Goal: Information Seeking & Learning: Learn about a topic

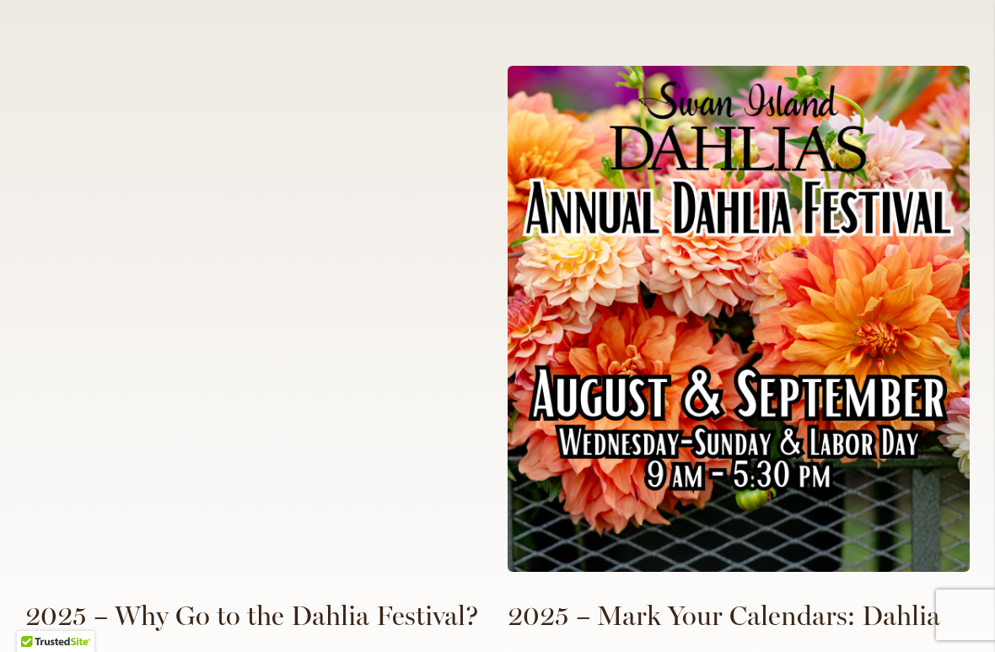
scroll to position [3684, 0]
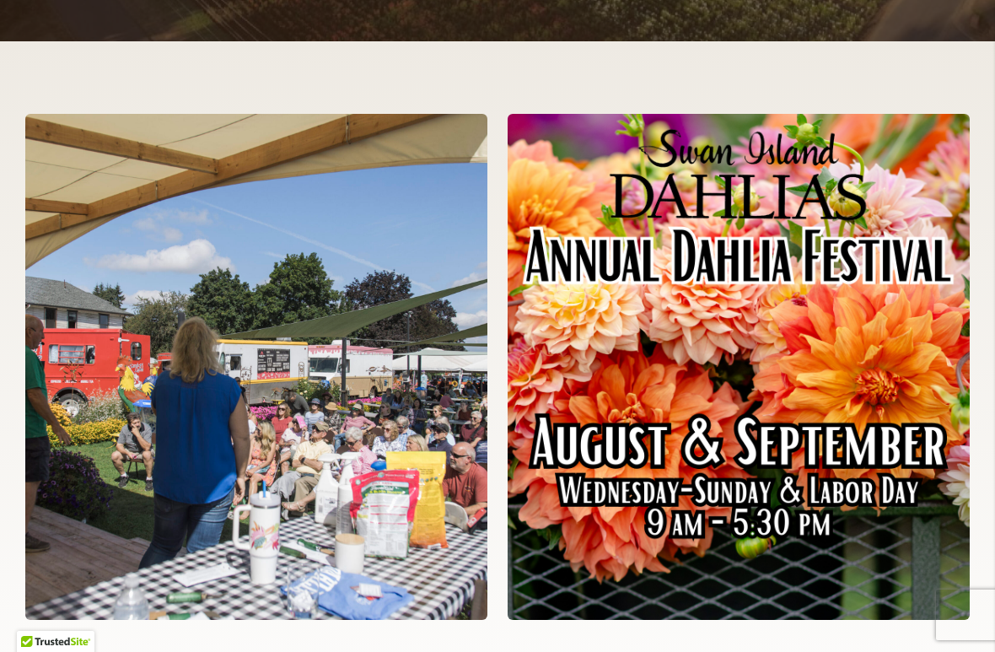
click at [795, 464] on img at bounding box center [739, 367] width 462 height 506
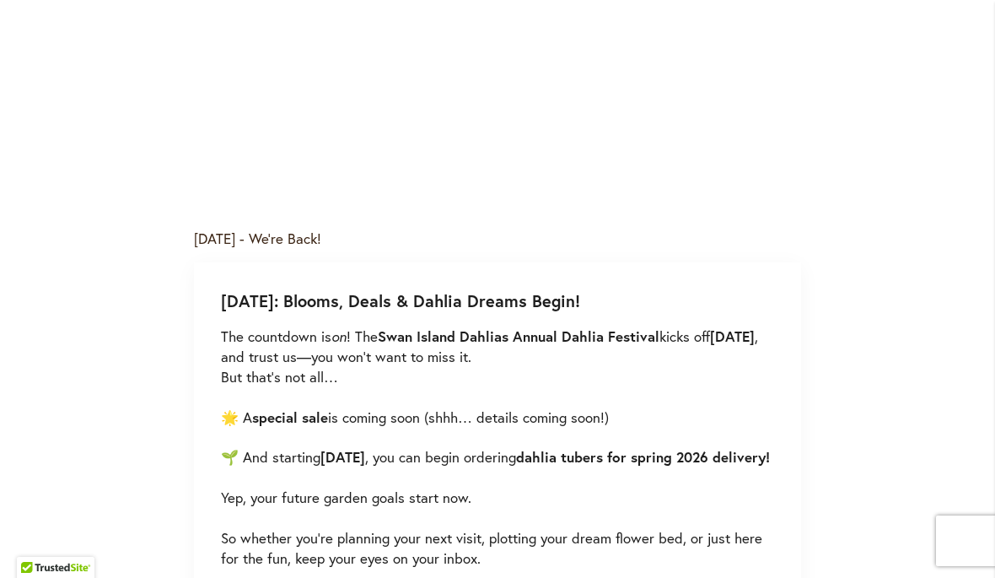
scroll to position [751, 0]
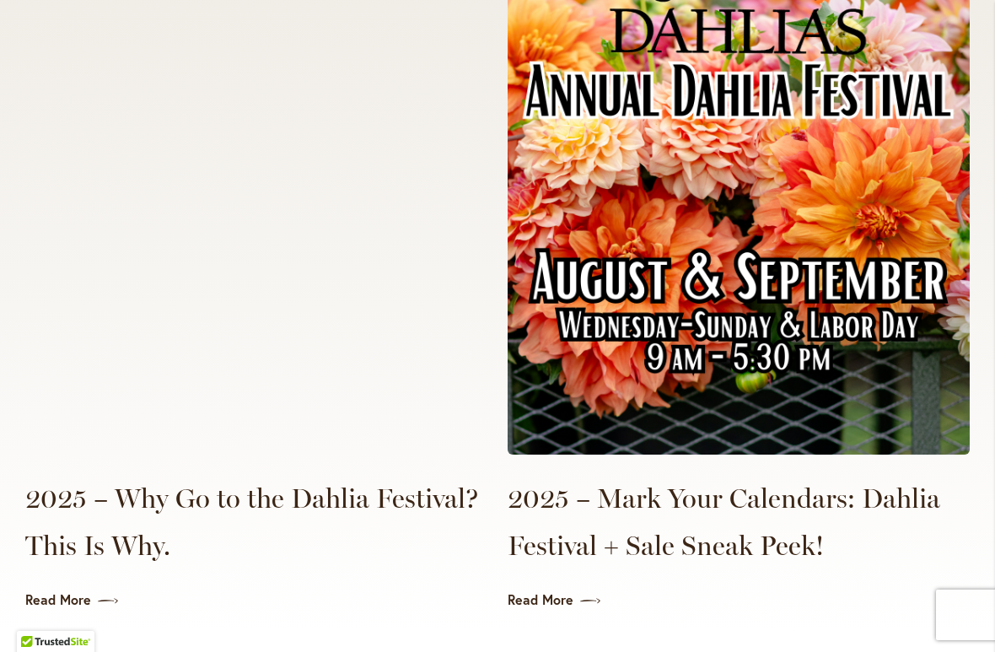
scroll to position [3857, 0]
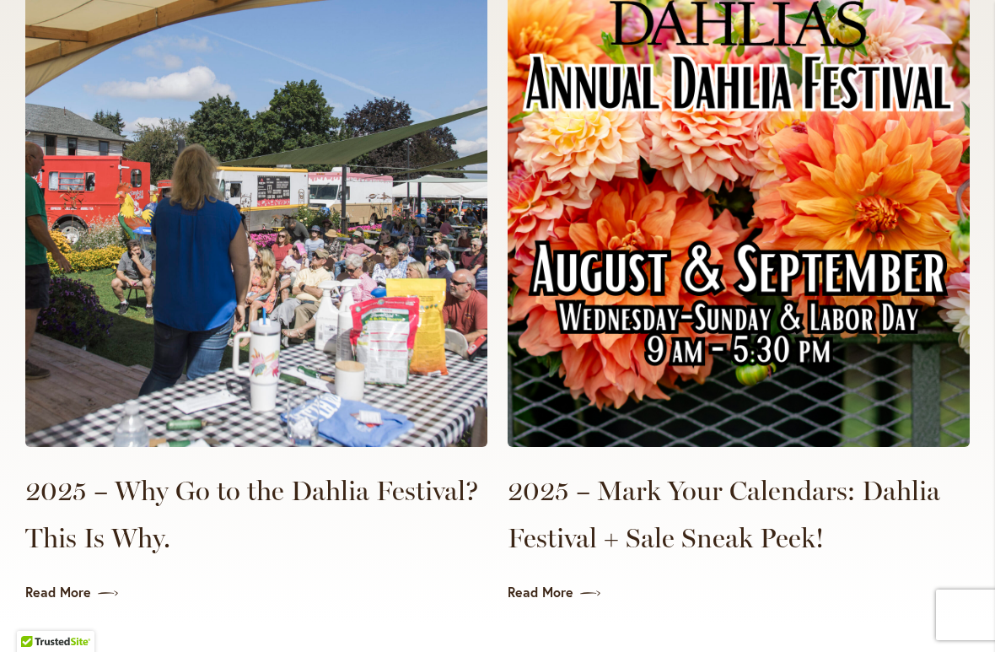
click at [596, 577] on icon at bounding box center [590, 593] width 20 height 17
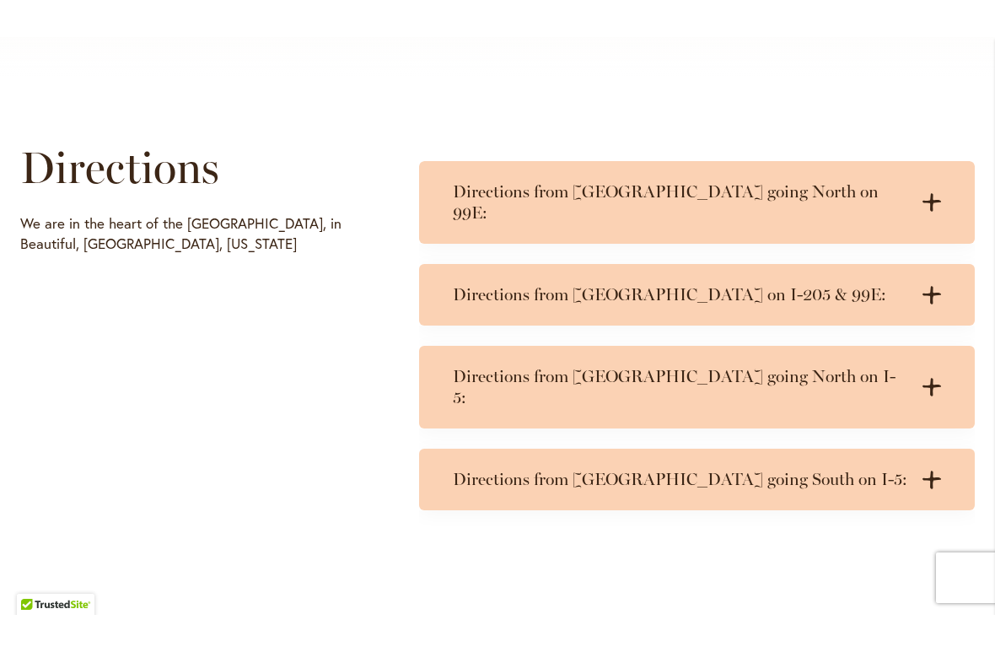
scroll to position [772, 0]
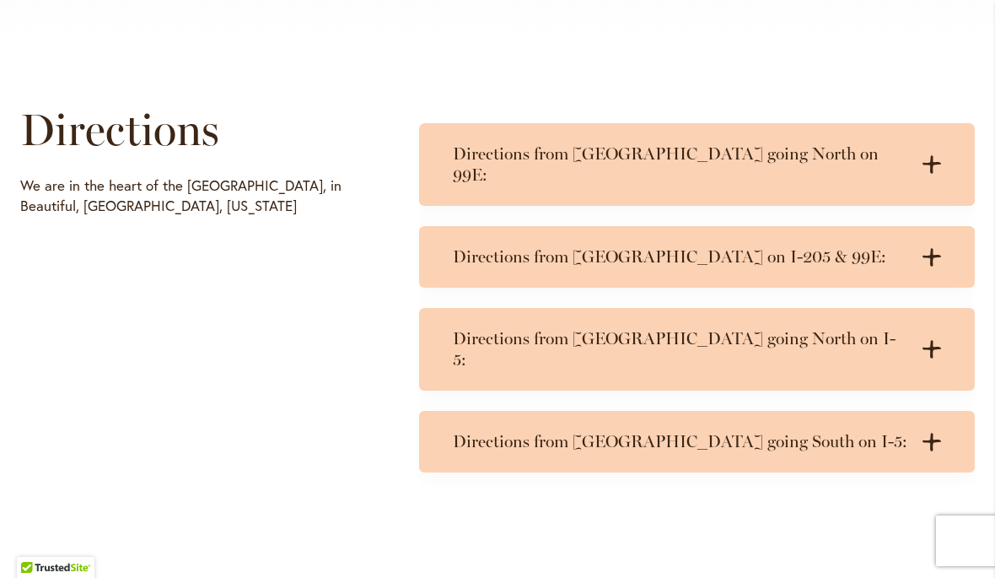
click at [834, 417] on div "Directions from [GEOGRAPHIC_DATA] going South on I-5: .cls-1 { fill: #3c2616; s…" at bounding box center [697, 442] width 556 height 62
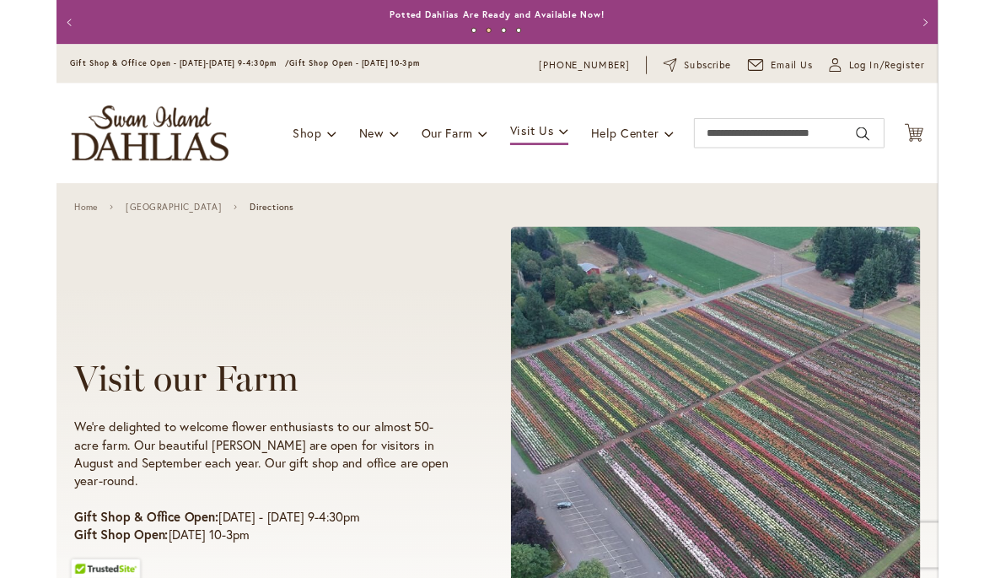
scroll to position [0, 0]
